Goal: Task Accomplishment & Management: Use online tool/utility

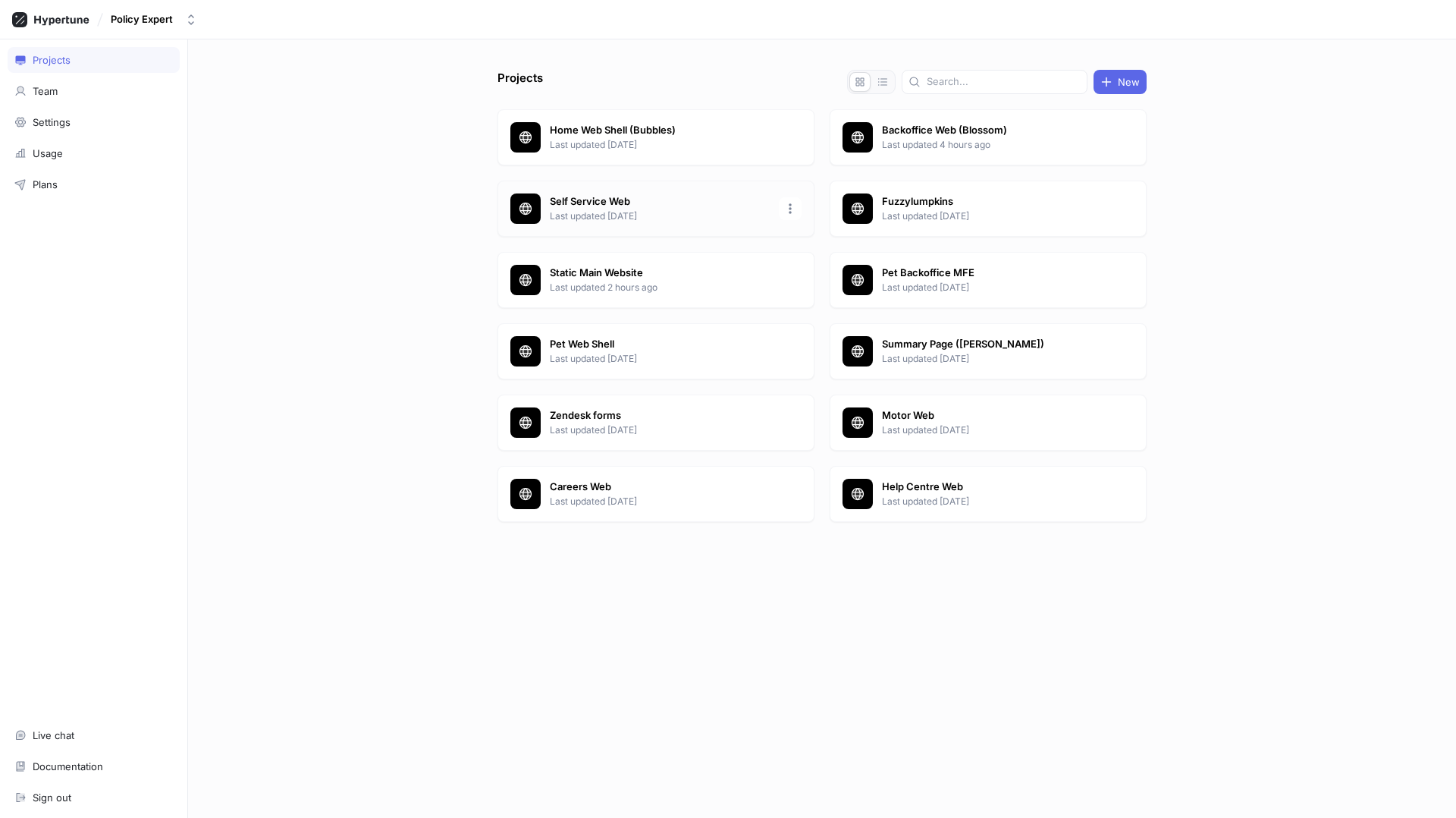
click at [605, 198] on p "Self Service Web" at bounding box center [660, 201] width 220 height 16
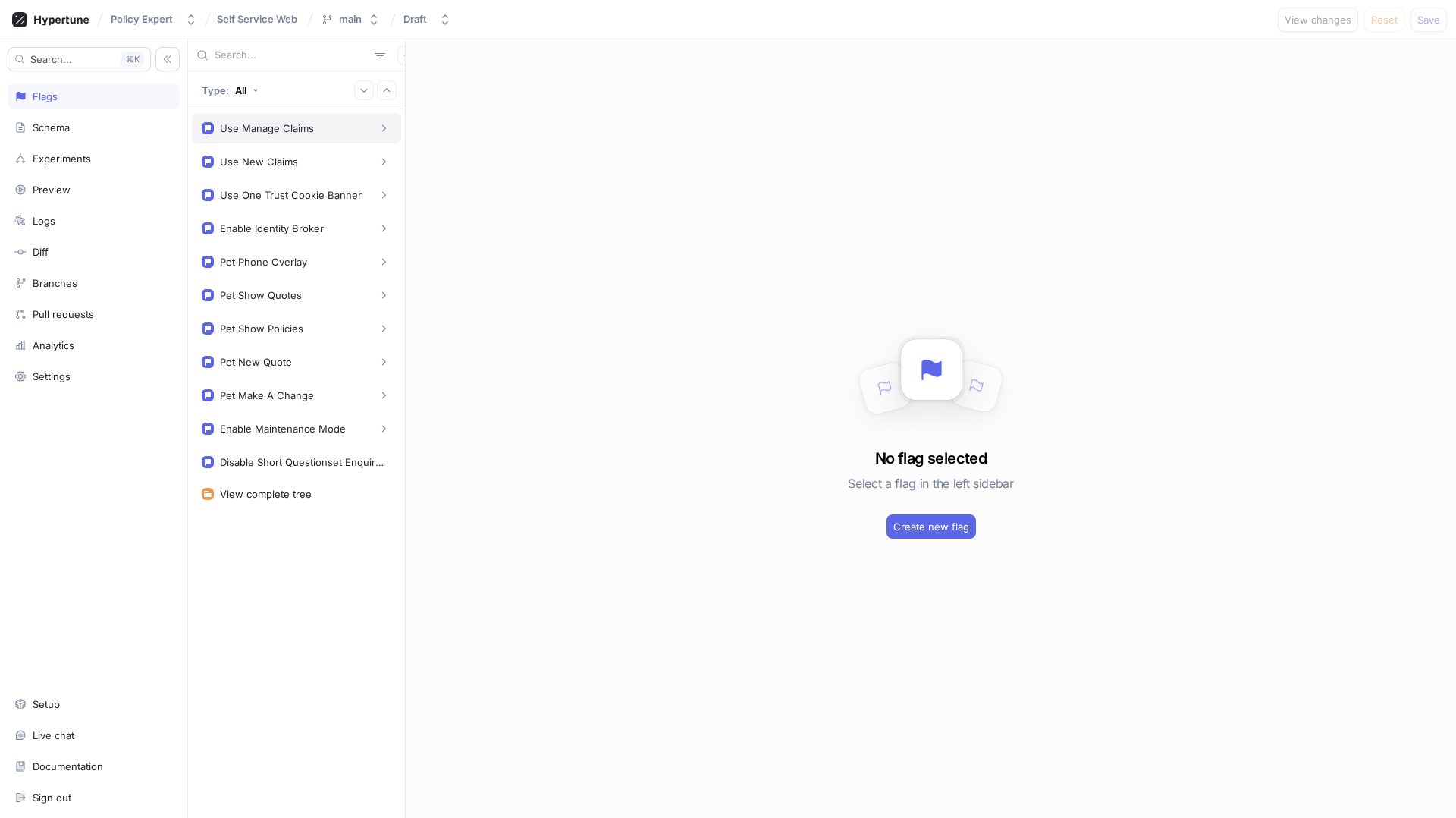
click at [333, 133] on div "Use Manage Claims" at bounding box center [297, 128] width 189 height 16
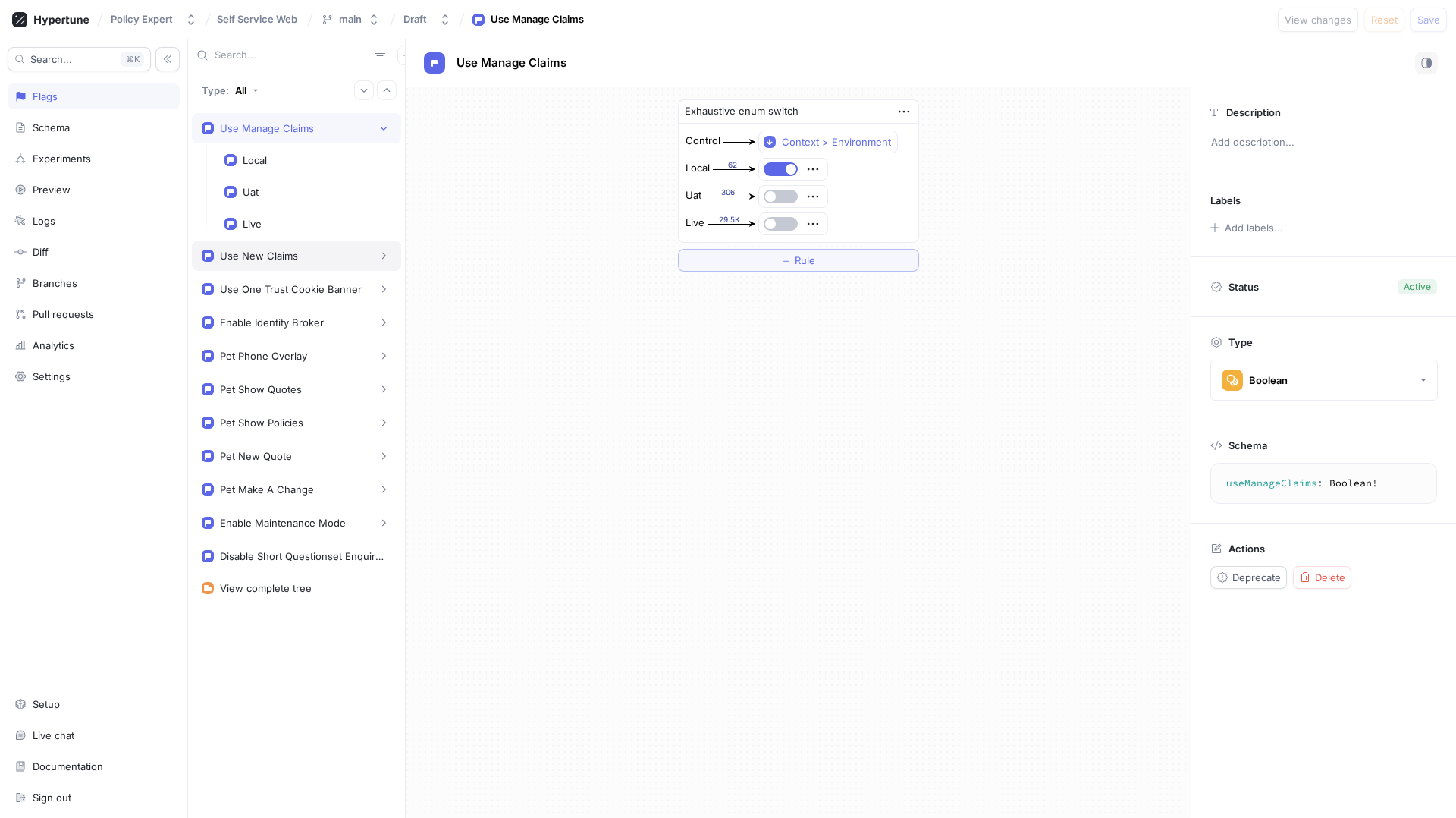
click at [298, 253] on div "Use New Claims" at bounding box center [297, 256] width 189 height 16
type textarea "useNewClaims: Boolean!"
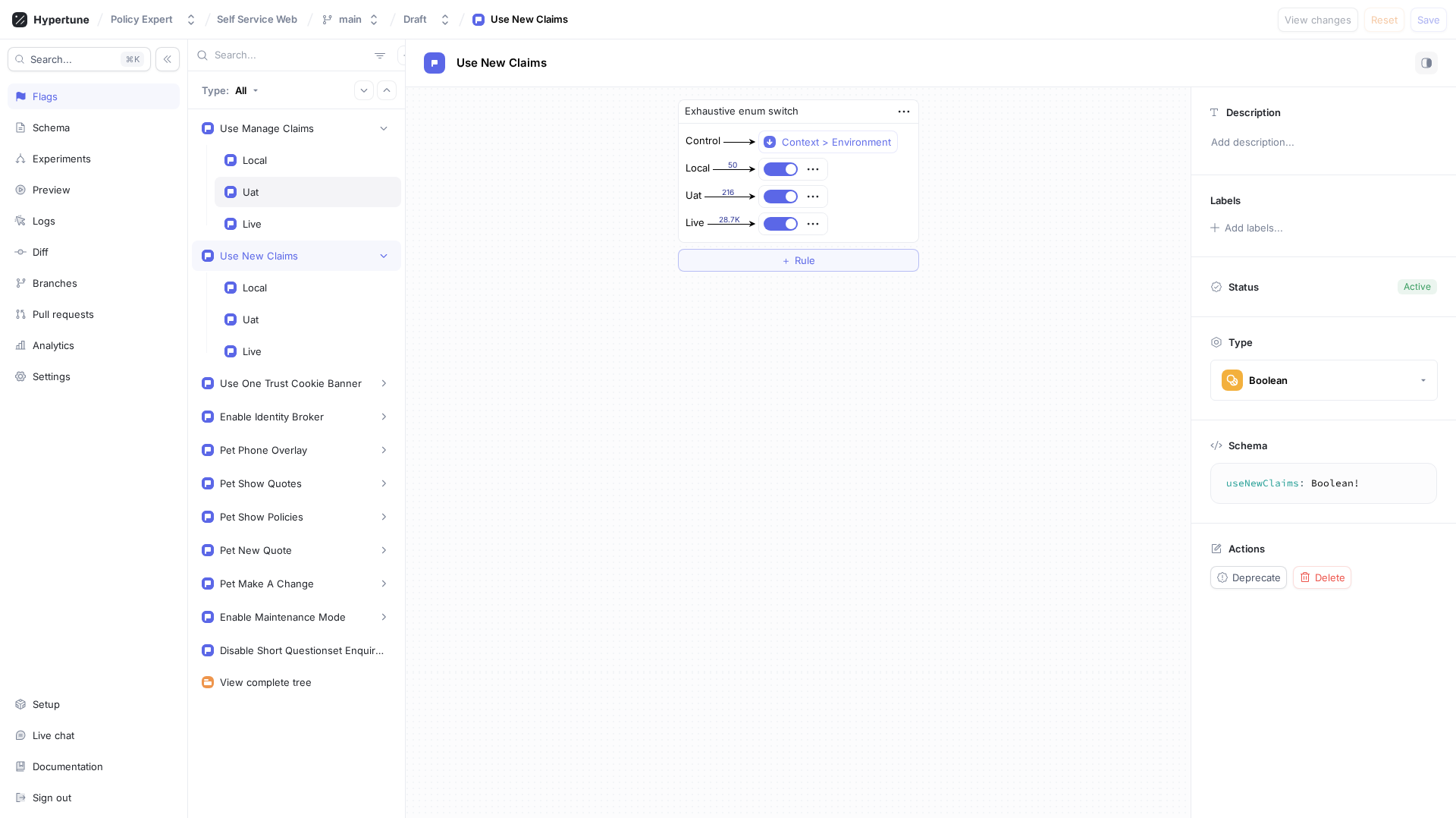
click at [295, 188] on div "Uat" at bounding box center [308, 191] width 167 height 12
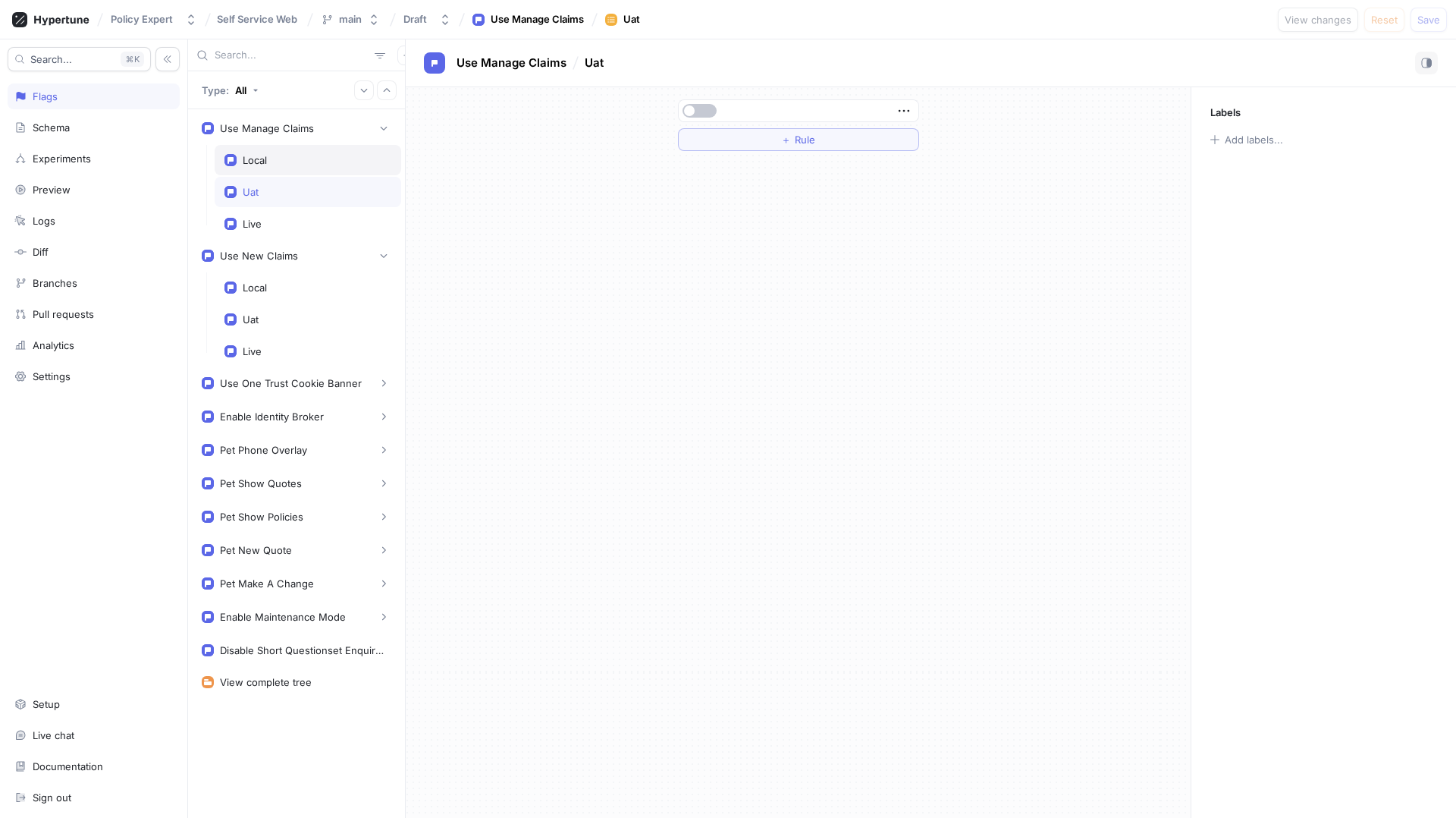
click at [329, 158] on div "Local" at bounding box center [308, 160] width 167 height 12
click at [322, 197] on div "Uat" at bounding box center [308, 191] width 167 height 12
click at [703, 108] on button "button" at bounding box center [699, 110] width 34 height 14
click at [1441, 19] on button "Save" at bounding box center [1429, 19] width 37 height 24
